Goal: Task Accomplishment & Management: Manage account settings

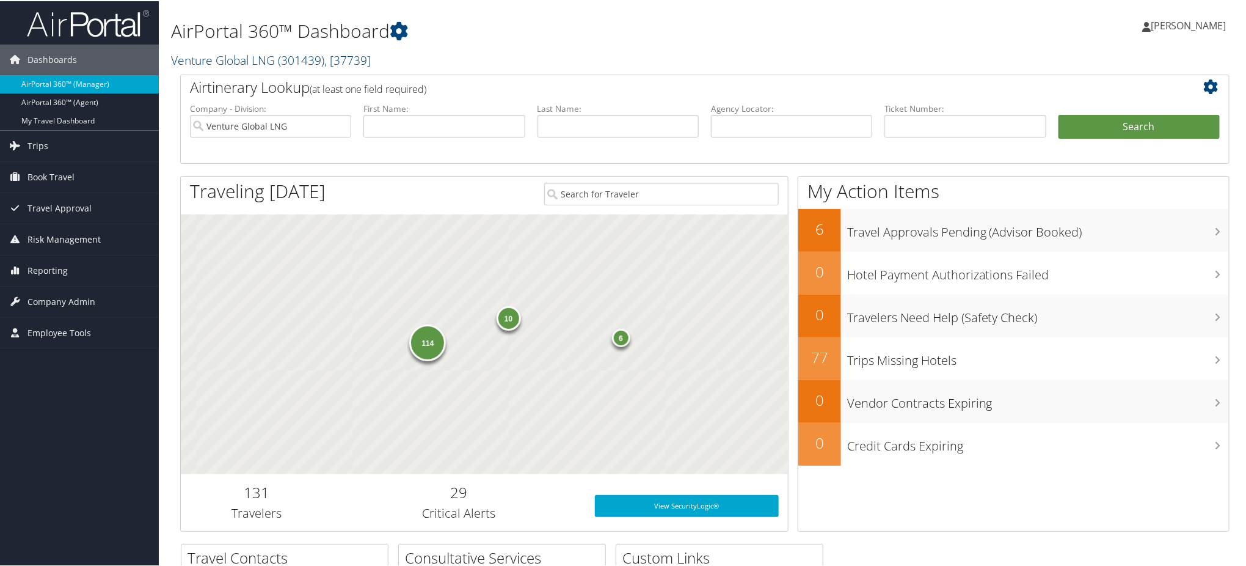
click at [296, 59] on span "( 301439 )" at bounding box center [301, 59] width 46 height 16
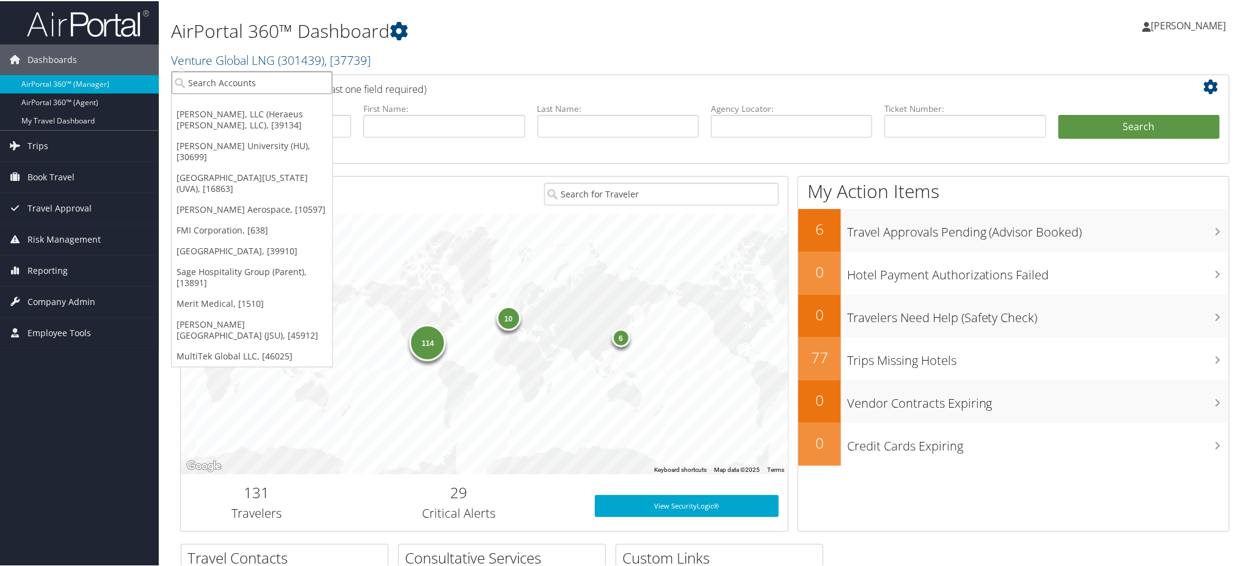
click at [271, 87] on input "search" at bounding box center [252, 81] width 161 height 23
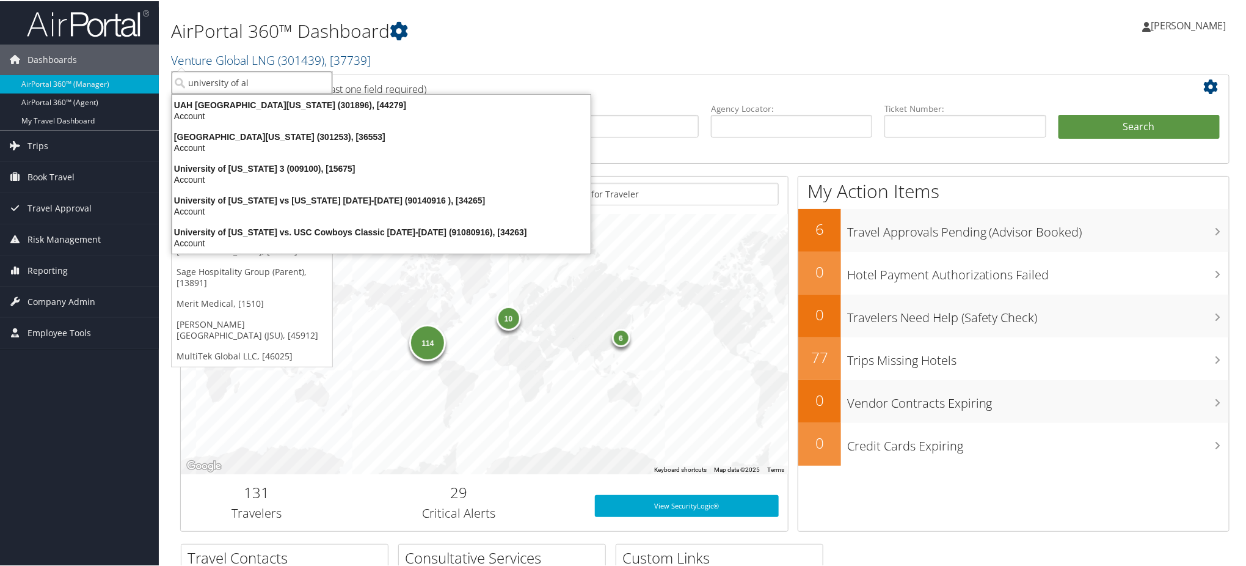
type input "university of ala"
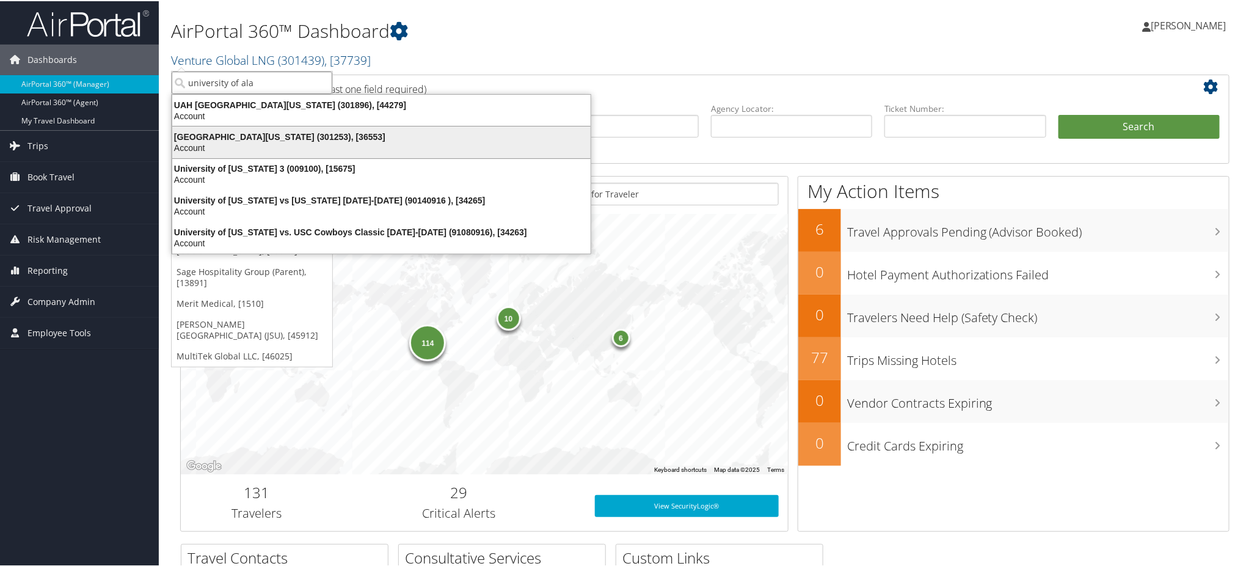
click at [283, 142] on div "Account" at bounding box center [381, 146] width 433 height 11
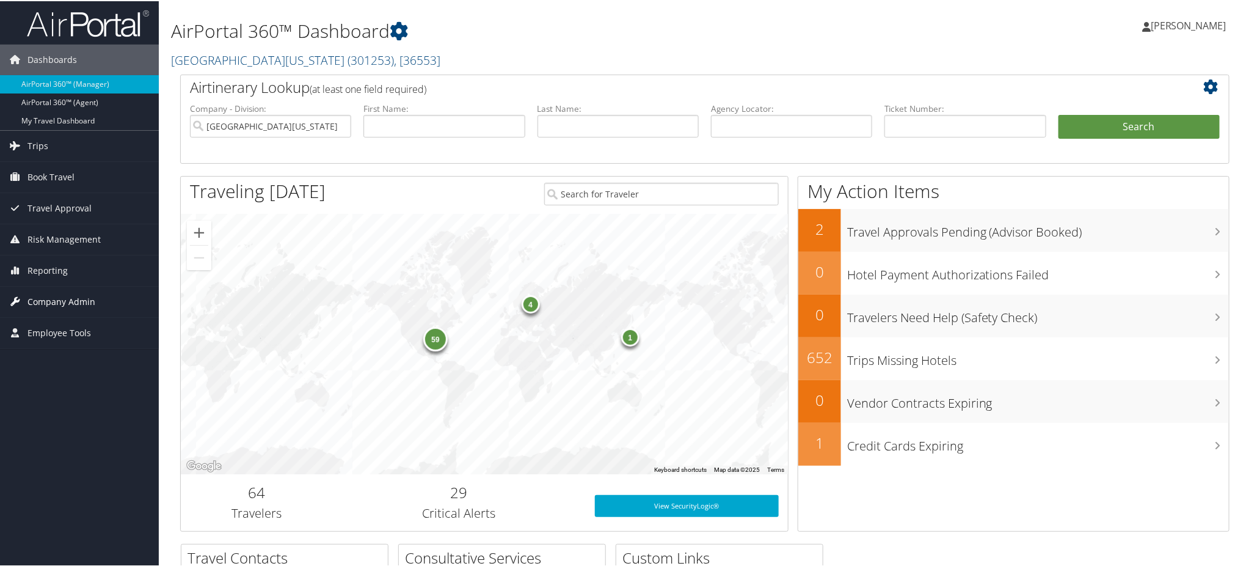
click at [65, 296] on span "Company Admin" at bounding box center [61, 300] width 68 height 31
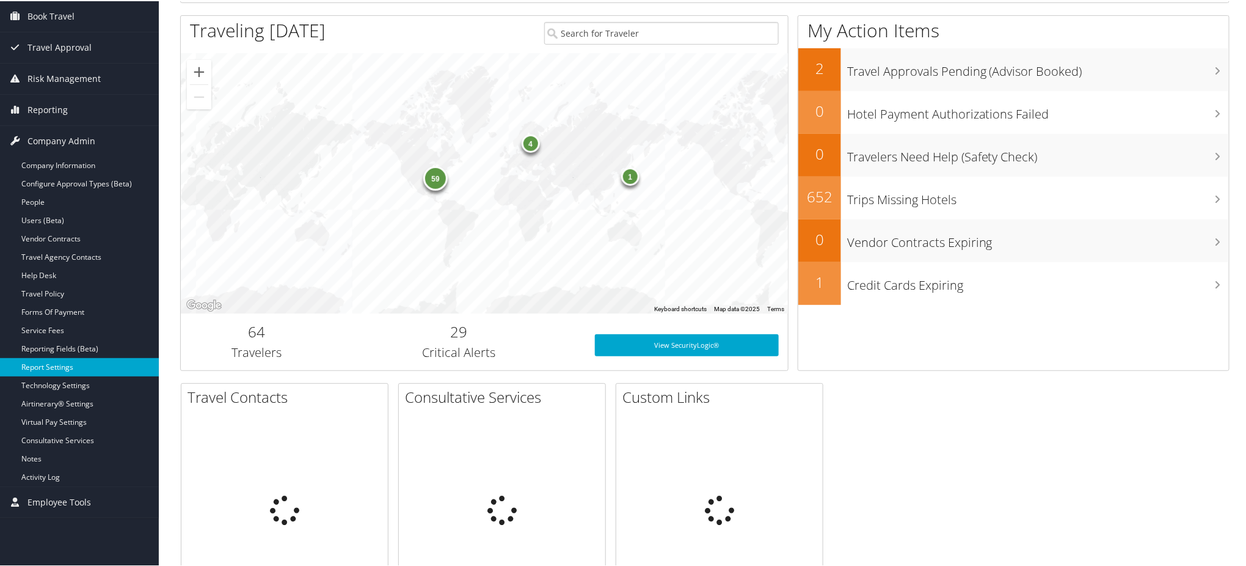
scroll to position [163, 0]
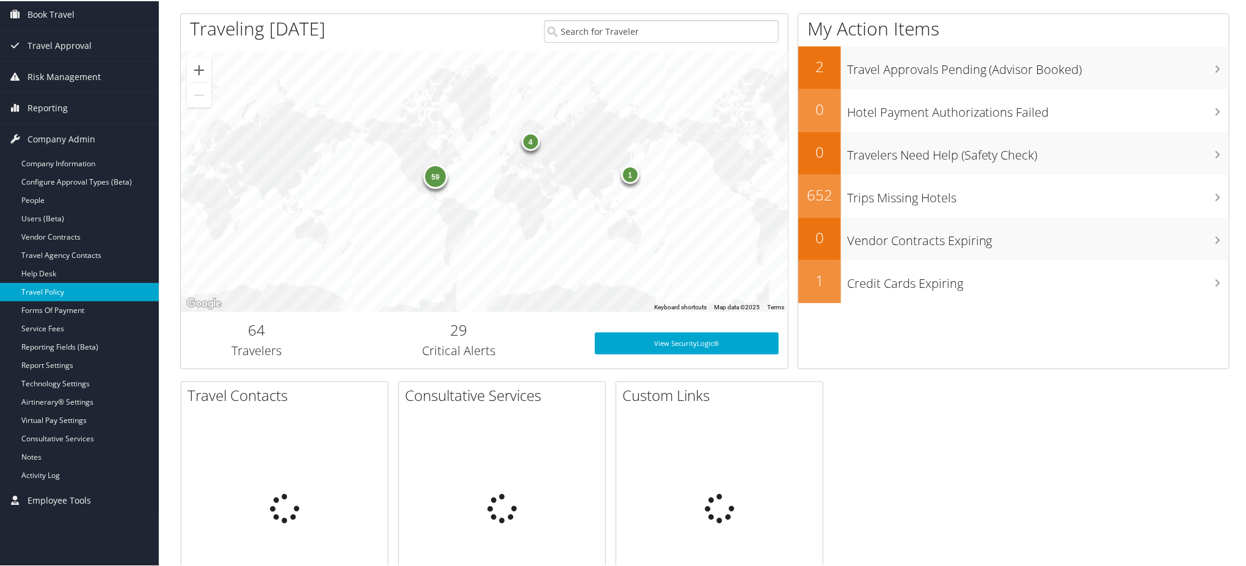
click at [67, 293] on link "Travel Policy" at bounding box center [79, 291] width 159 height 18
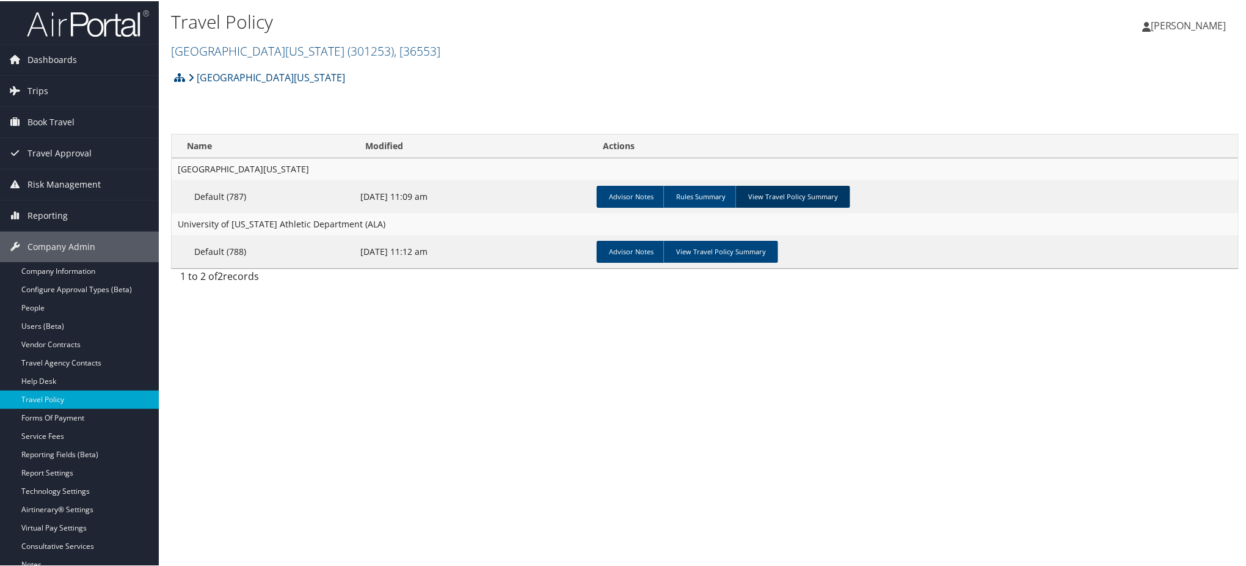
click at [778, 193] on link "View Travel Policy Summary" at bounding box center [793, 195] width 115 height 22
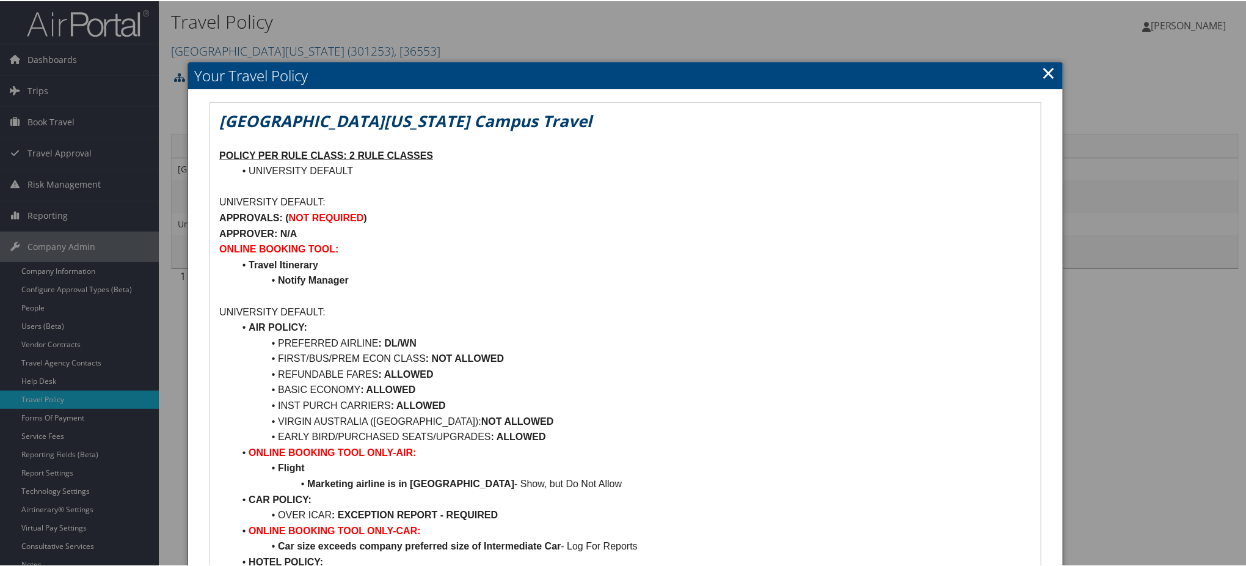
click at [1045, 66] on link "×" at bounding box center [1049, 71] width 14 height 24
